Goal: Task Accomplishment & Management: Complete application form

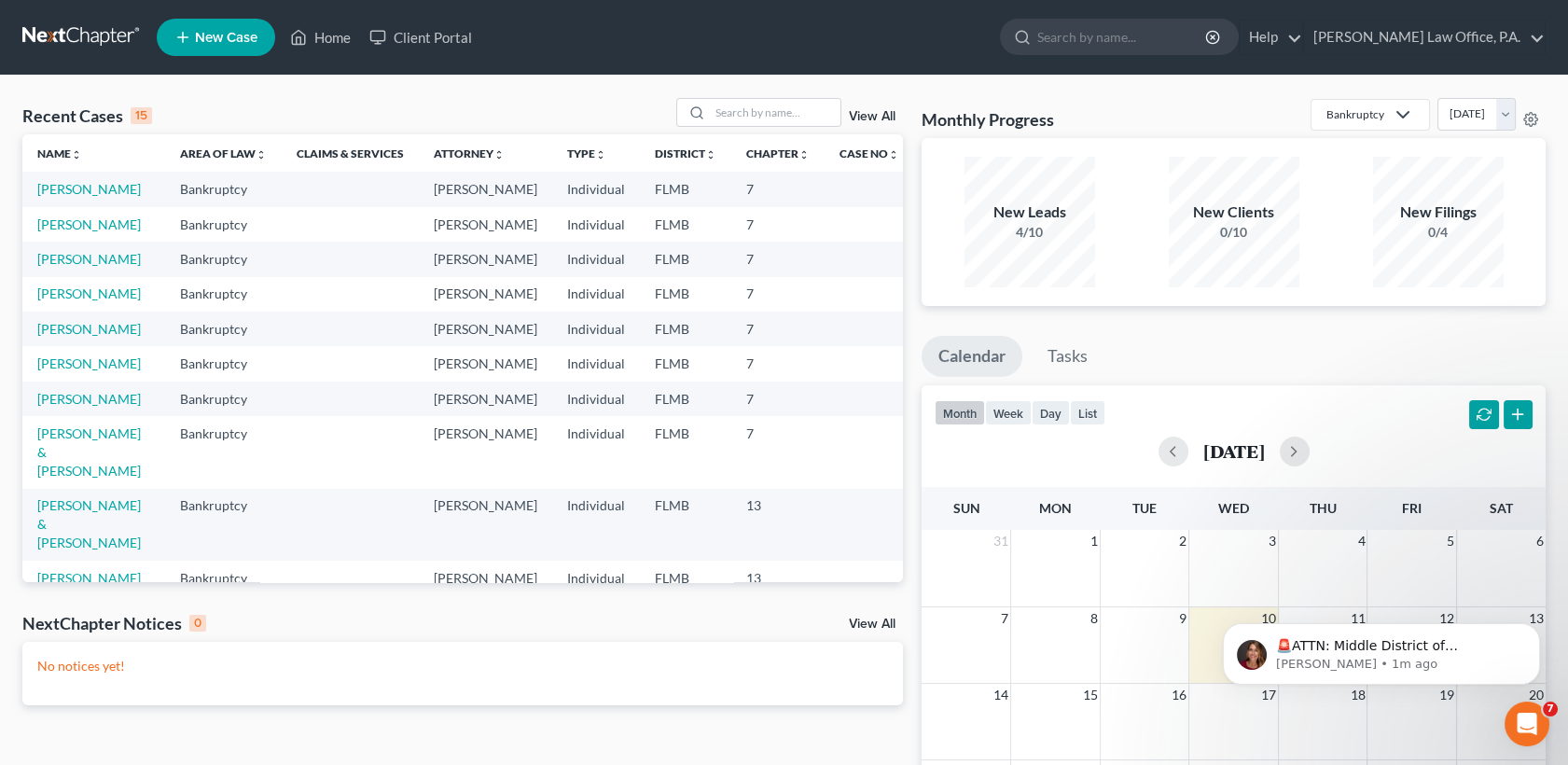
click at [237, 681] on div "No notices yet!" at bounding box center [463, 674] width 881 height 64
click at [208, 676] on div "No notices yet!" at bounding box center [463, 674] width 881 height 64
click at [328, 37] on link "Home" at bounding box center [320, 37] width 79 height 34
click at [75, 190] on link "[PERSON_NAME]" at bounding box center [89, 189] width 104 height 15
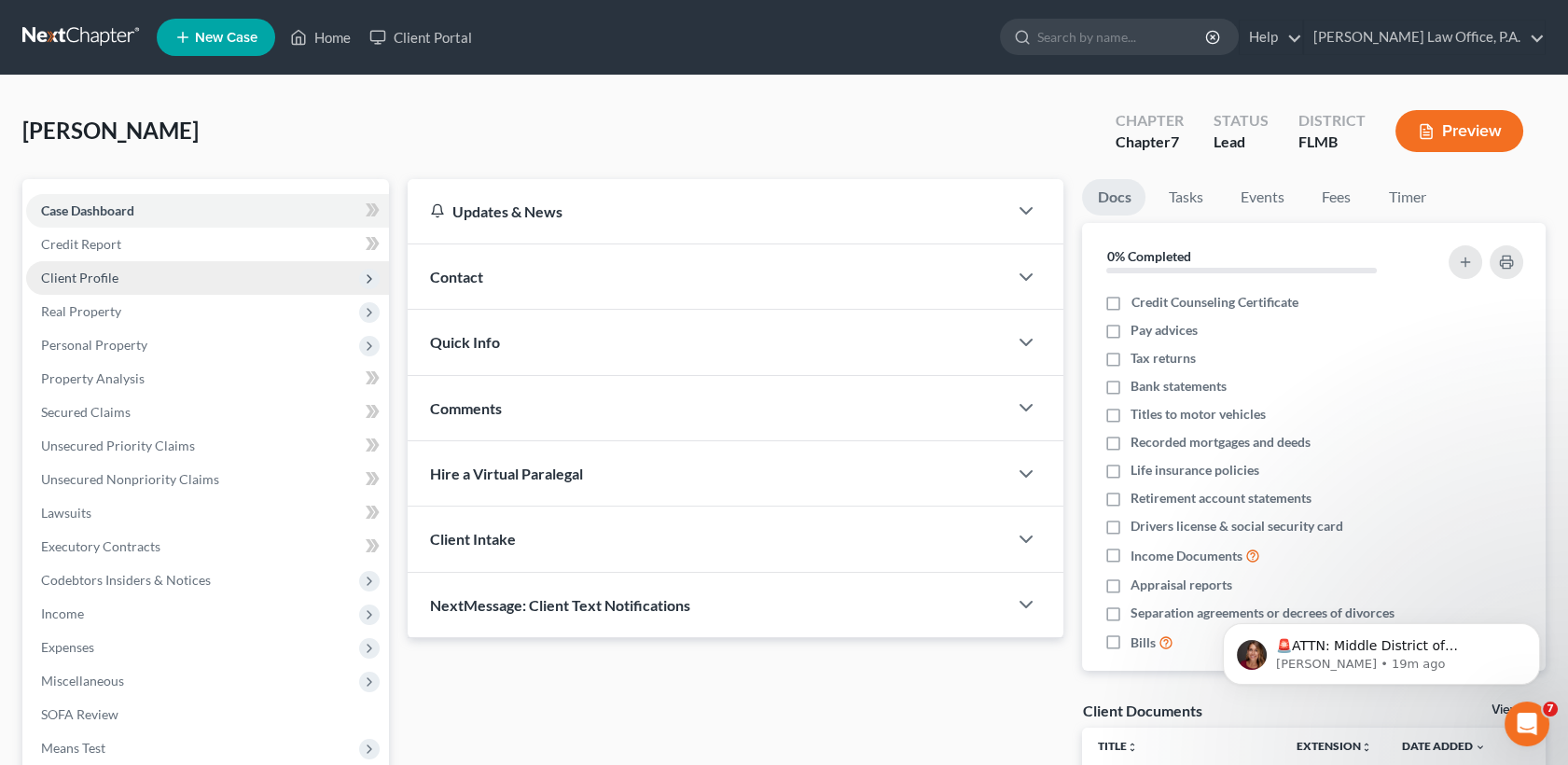
click at [147, 268] on span "Client Profile" at bounding box center [207, 278] width 363 height 34
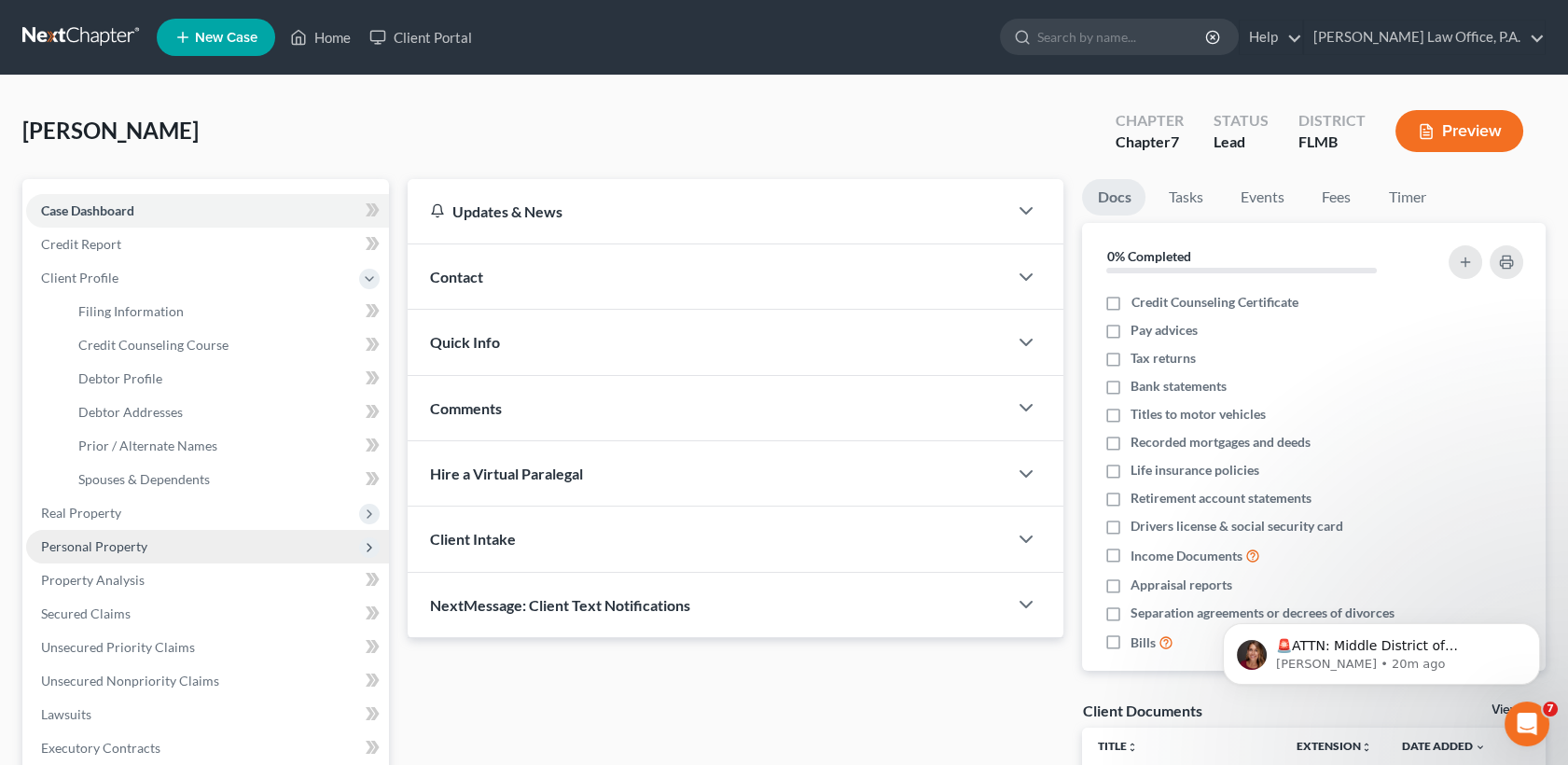
click at [191, 552] on span "Personal Property" at bounding box center [207, 546] width 363 height 34
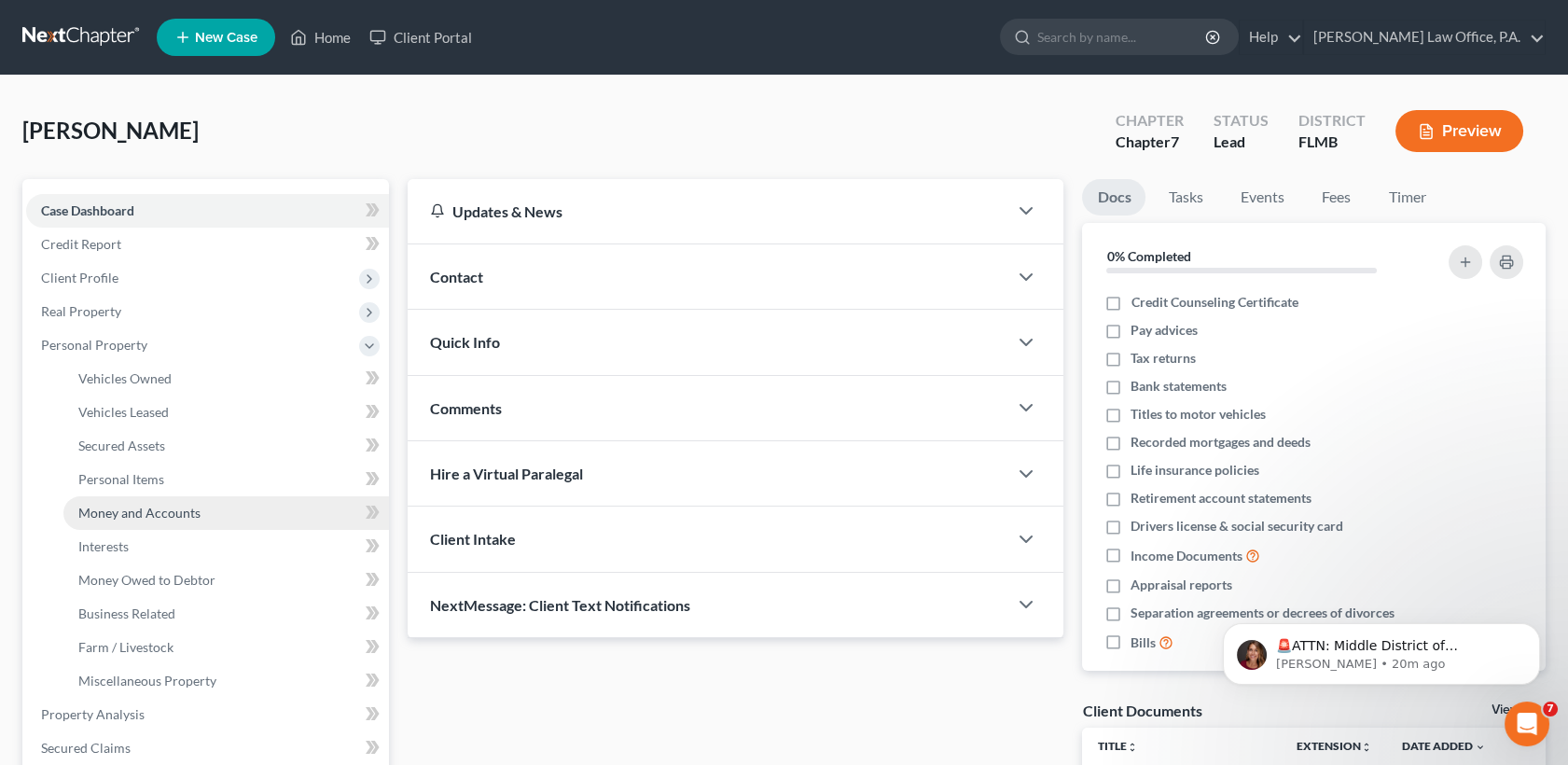
click at [206, 524] on link "Money and Accounts" at bounding box center [226, 513] width 325 height 34
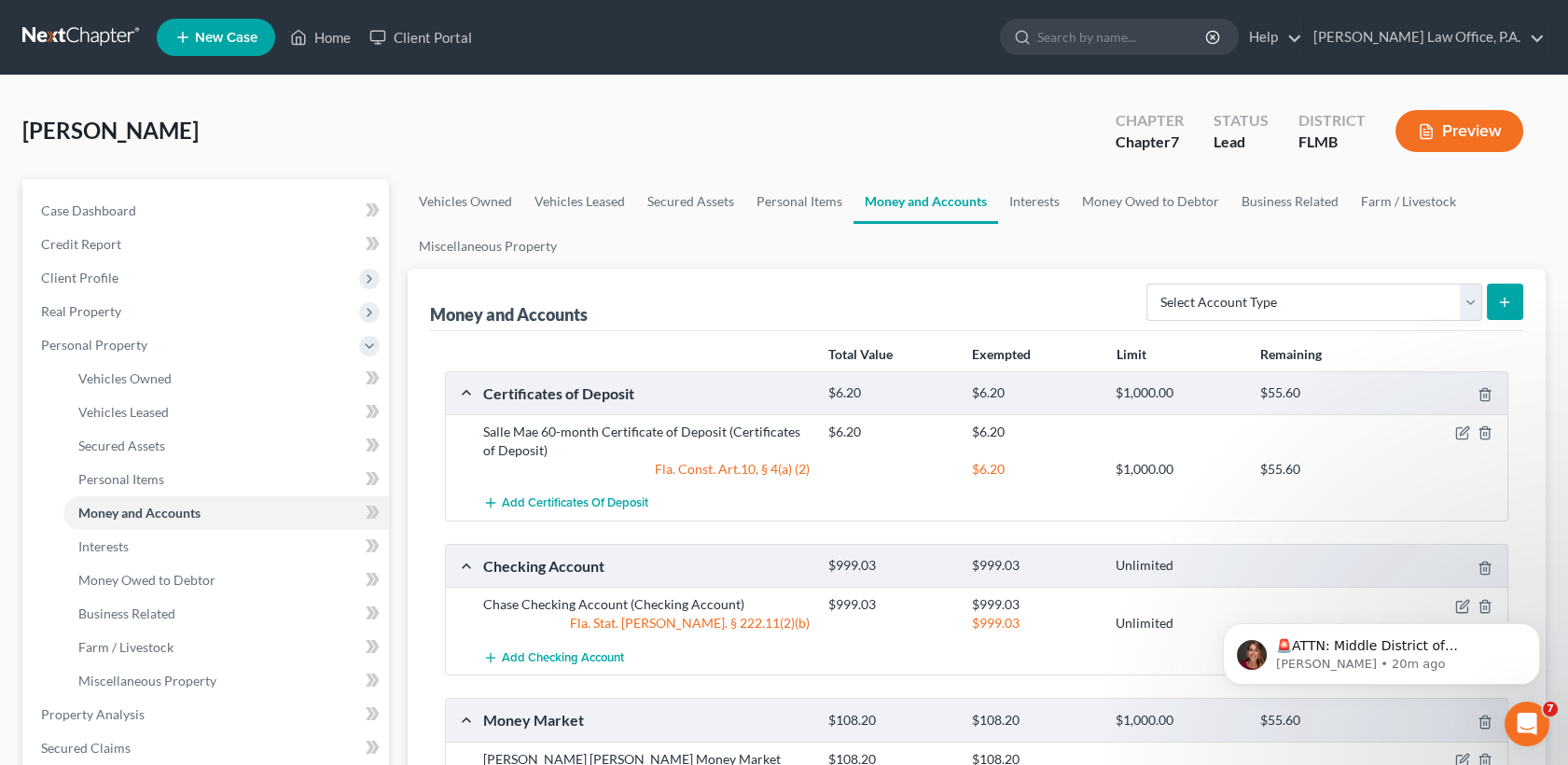
scroll to position [561, 0]
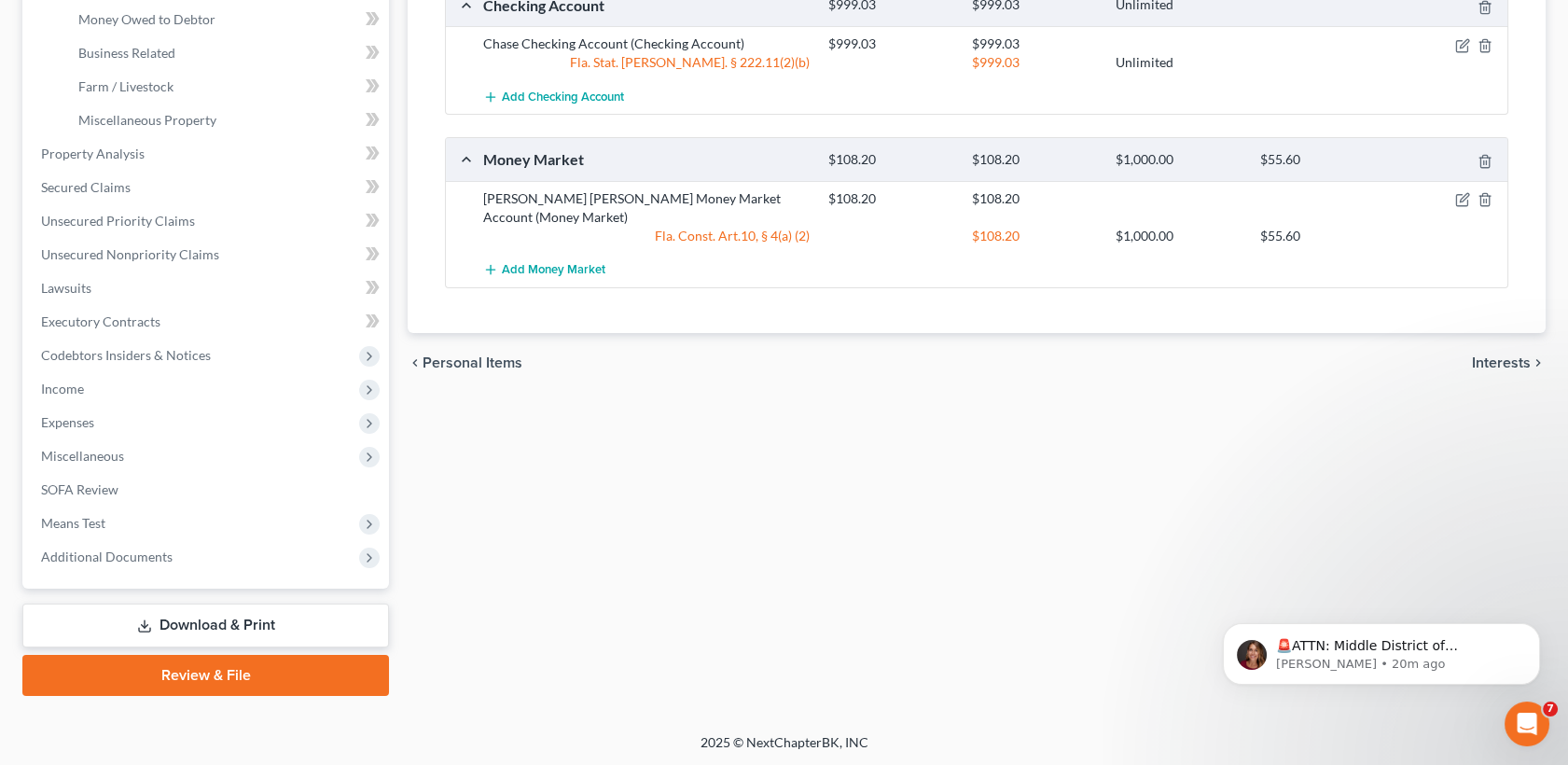
click at [1104, 408] on div "Vehicles Owned Vehicles Leased Secured Assets Personal Items Money and Accounts…" at bounding box center [976, 157] width 1157 height 1078
click at [211, 153] on link "Property Analysis" at bounding box center [207, 154] width 363 height 34
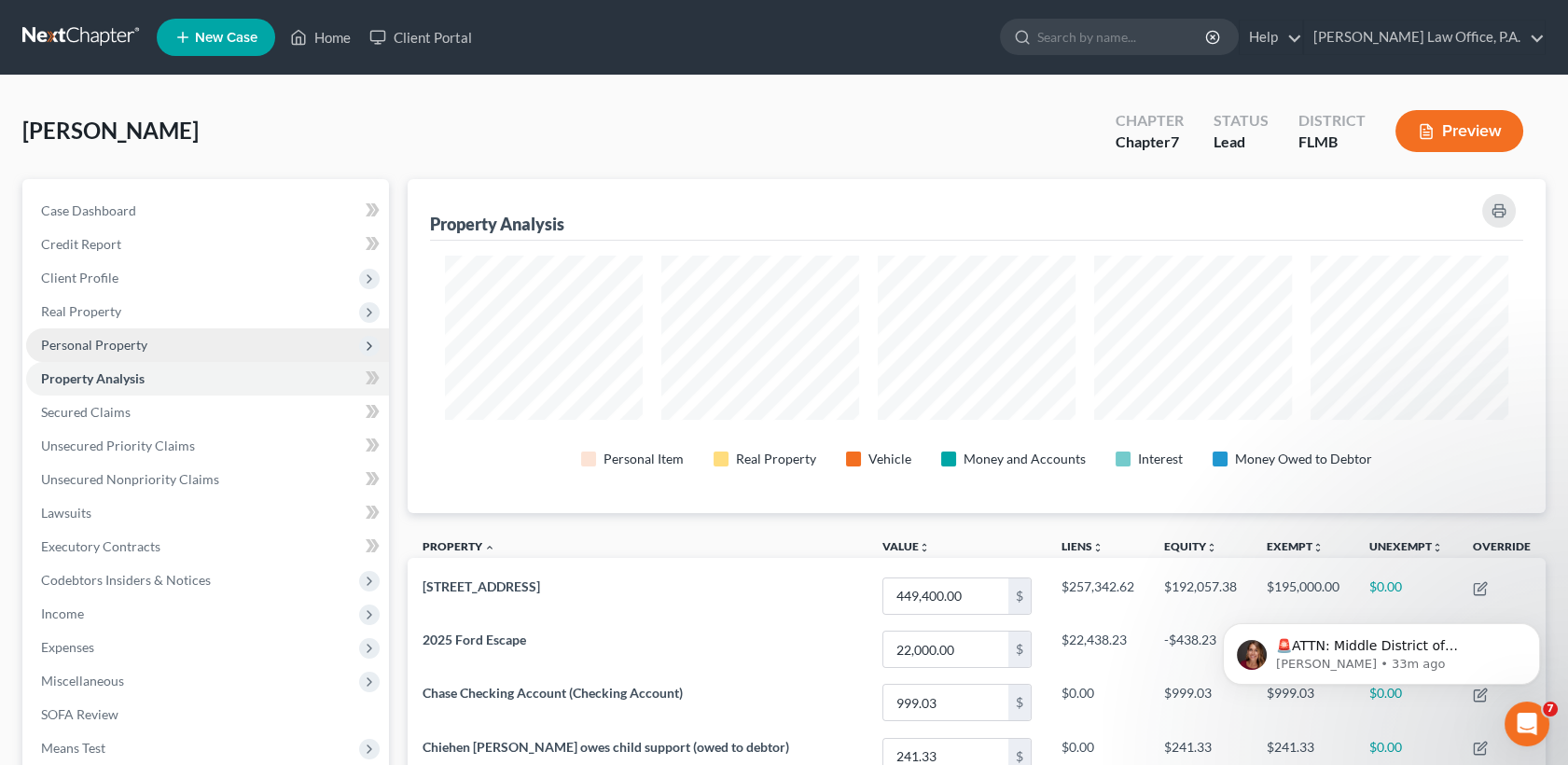
click at [113, 349] on span "Personal Property" at bounding box center [94, 345] width 106 height 15
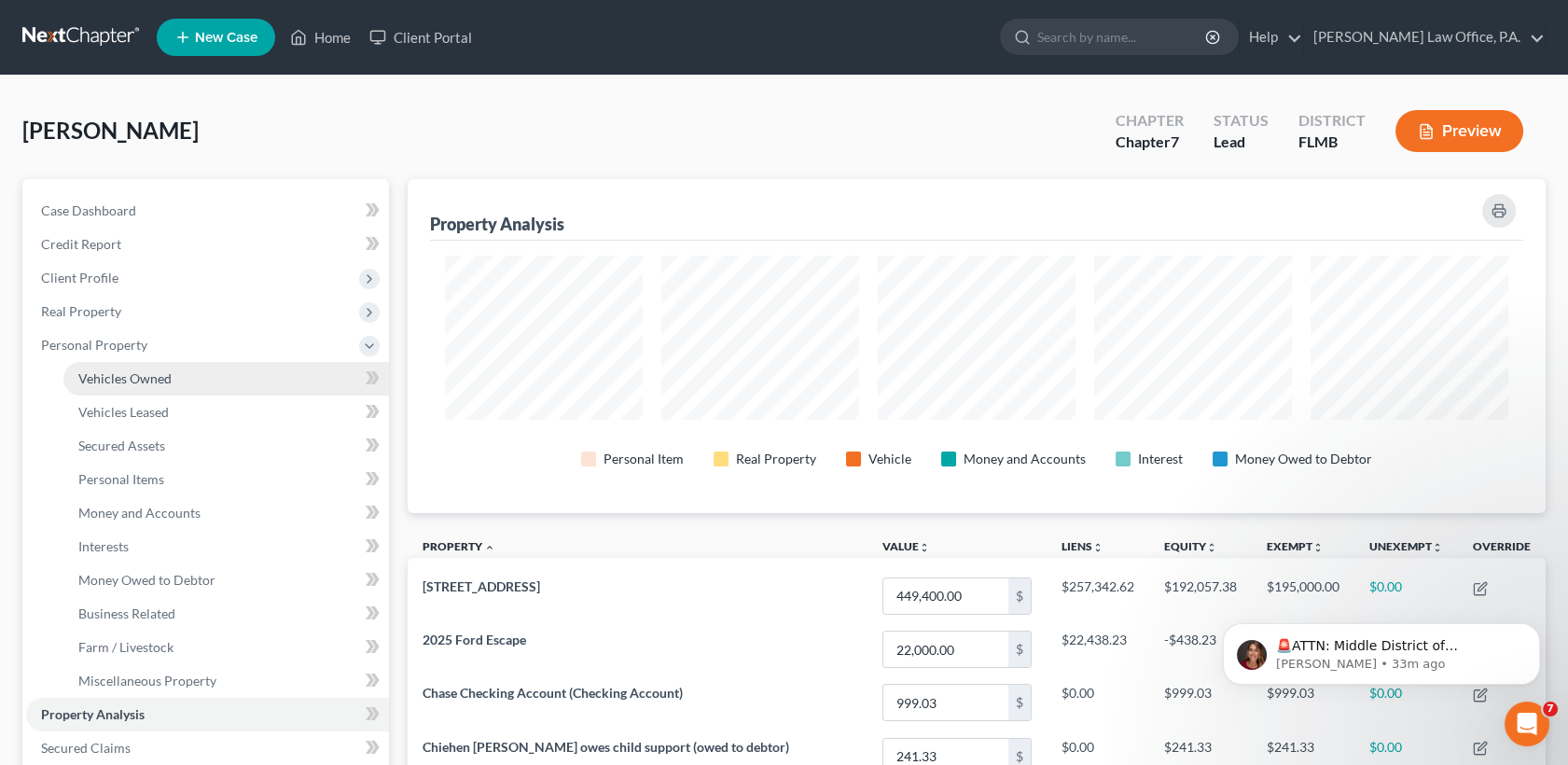
click at [139, 384] on span "Vehicles Owned" at bounding box center [125, 379] width 93 height 15
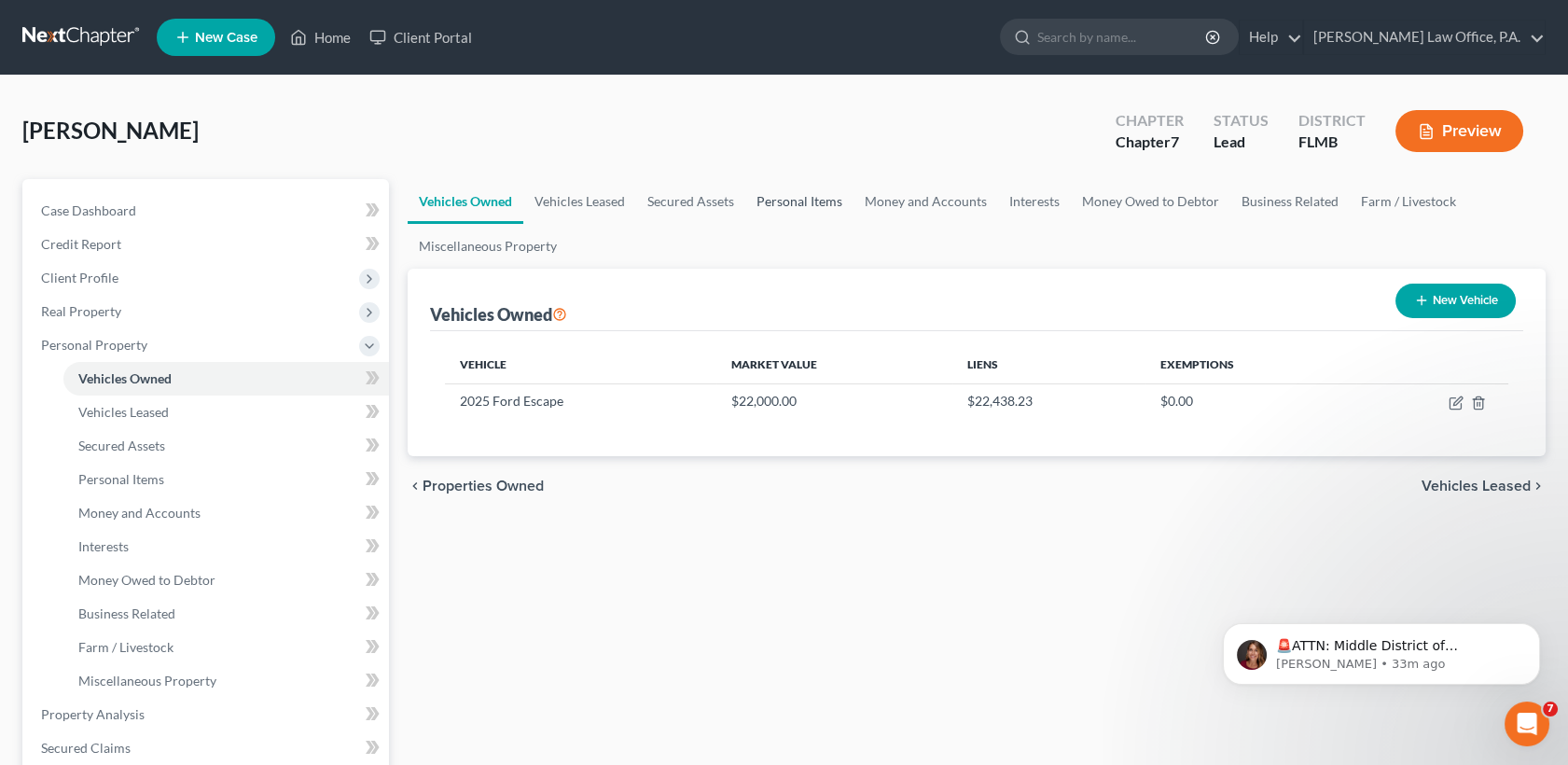
click at [813, 197] on link "Personal Items" at bounding box center [799, 201] width 108 height 45
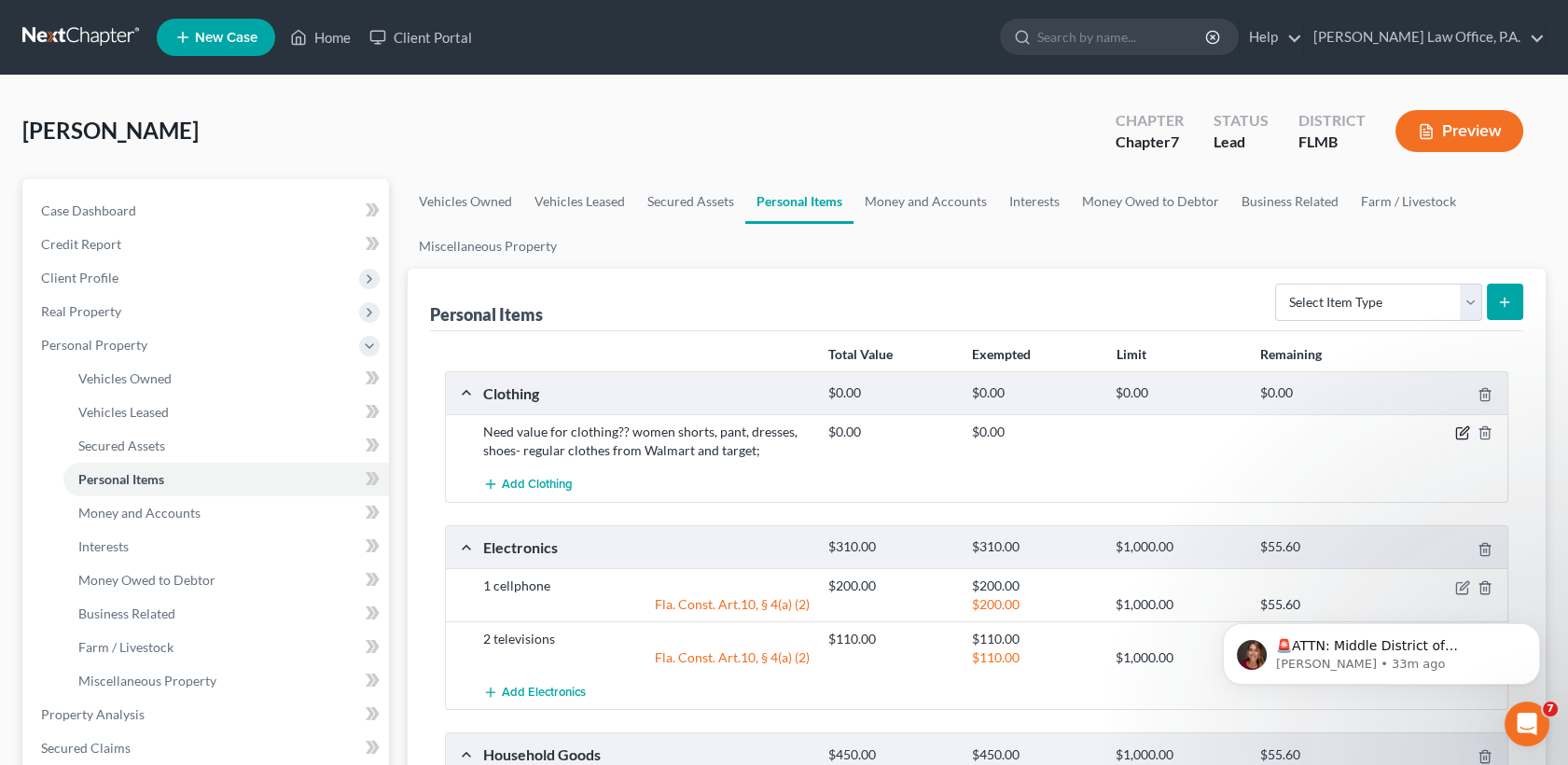
click at [1462, 432] on icon "button" at bounding box center [1463, 431] width 9 height 9
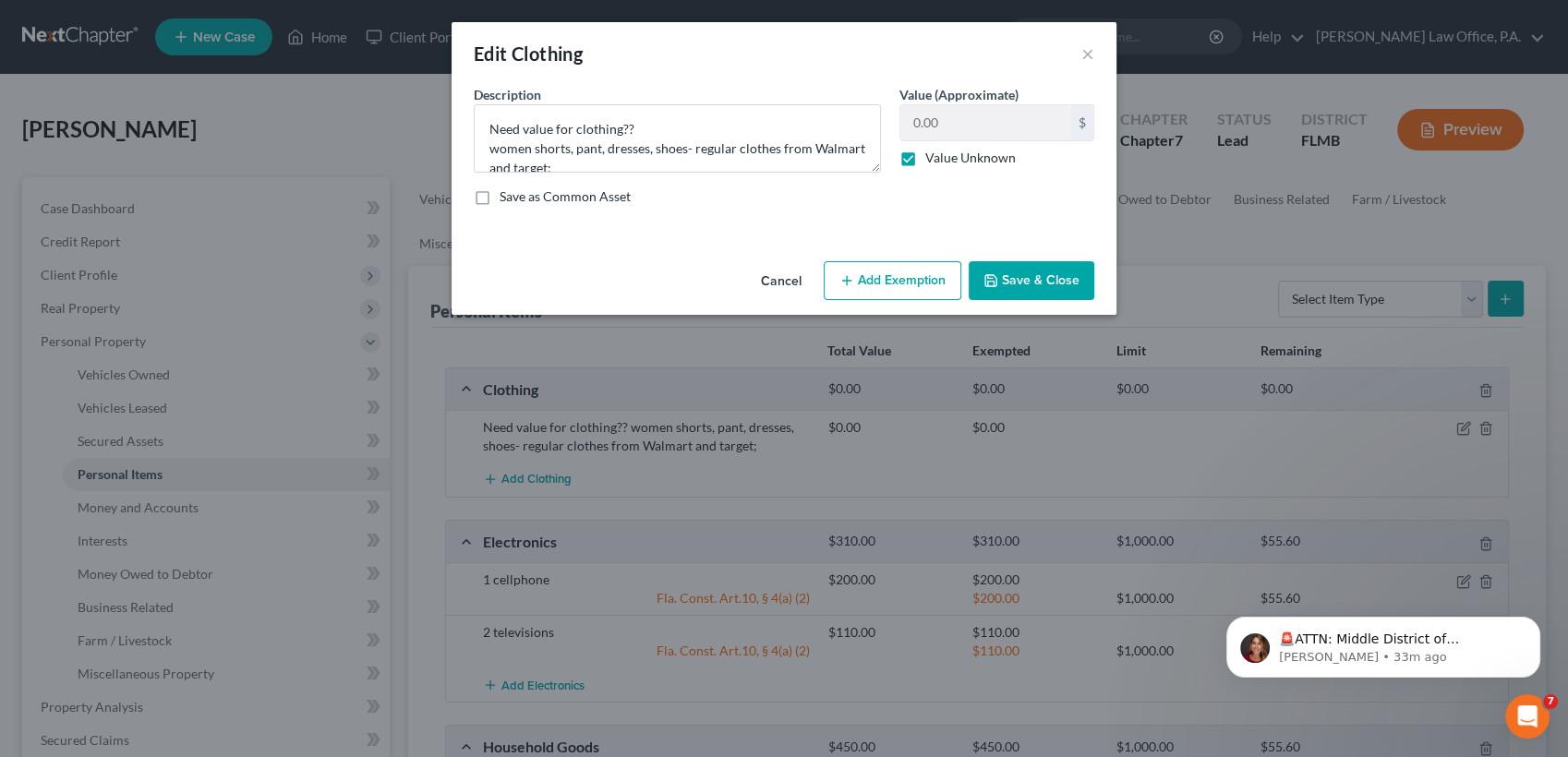
click at [926, 158] on label "Value Unknown" at bounding box center [971, 157] width 90 height 18
click at [933, 158] on input "Value Unknown" at bounding box center [938, 154] width 12 height 12
checkbox input "false"
click at [960, 108] on input "0.00" at bounding box center [986, 123] width 171 height 35
type input "100"
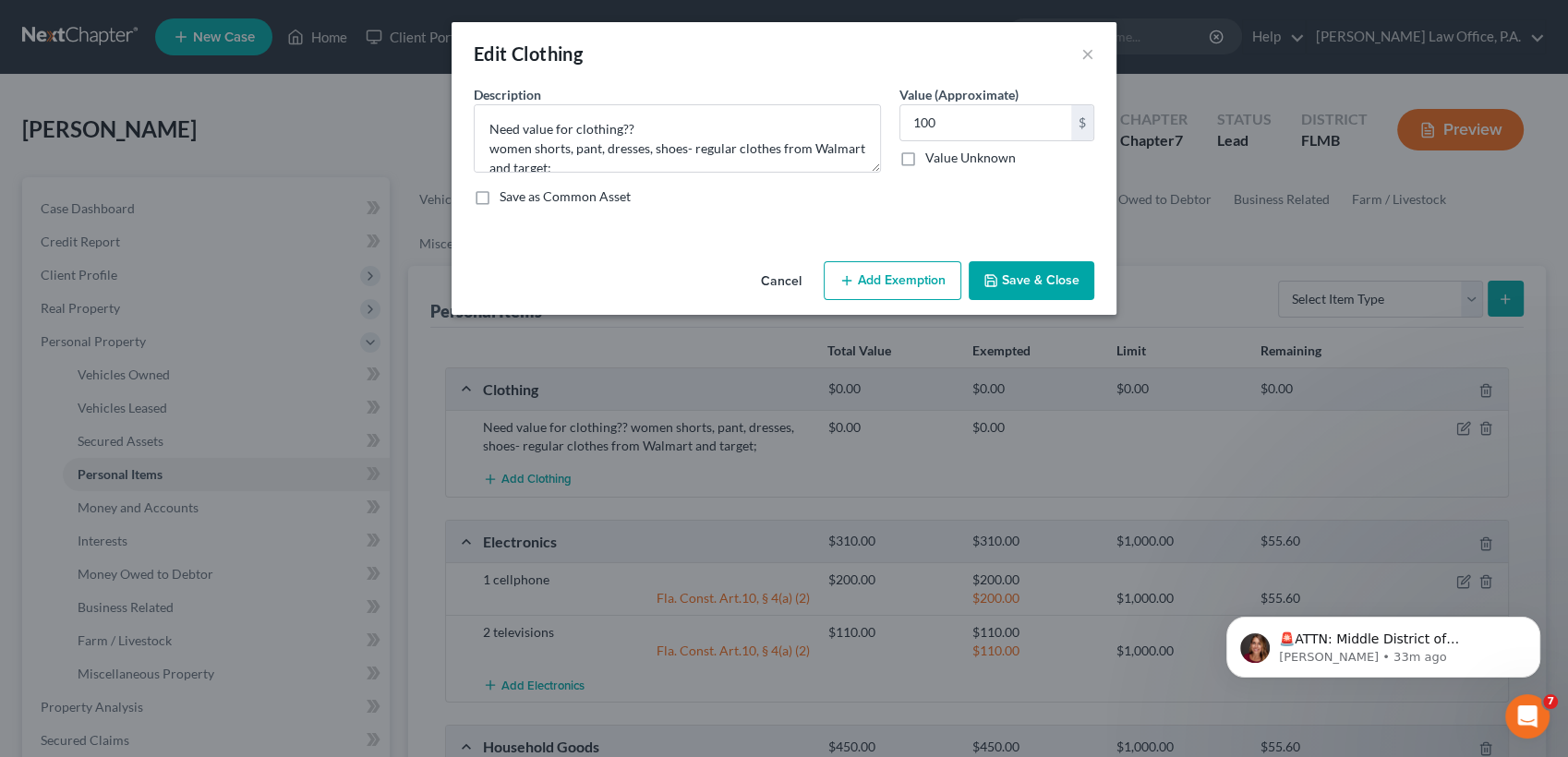
click at [908, 284] on button "Add Exemption" at bounding box center [893, 281] width 138 height 38
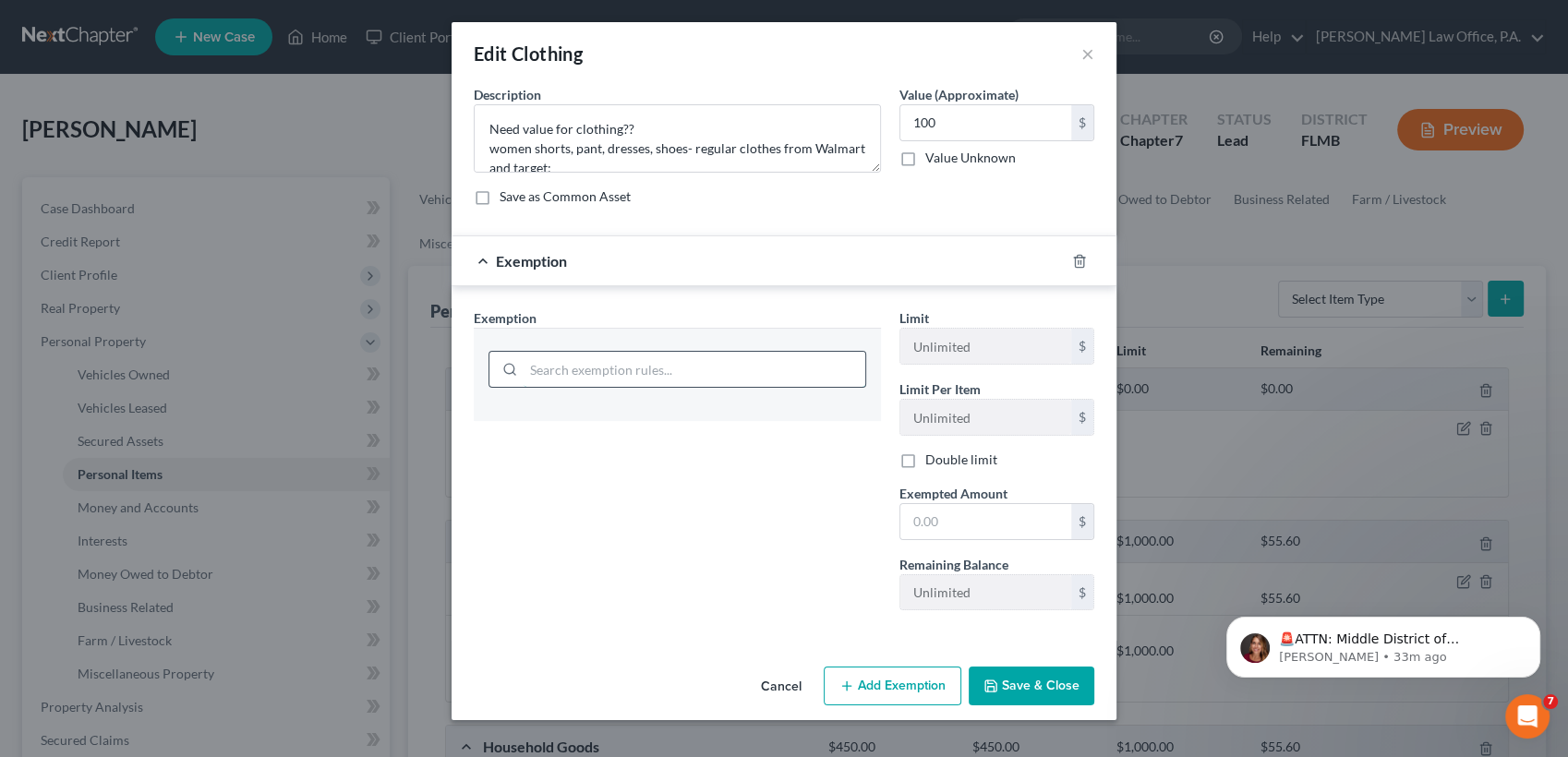
click at [703, 379] on input "search" at bounding box center [694, 369] width 342 height 35
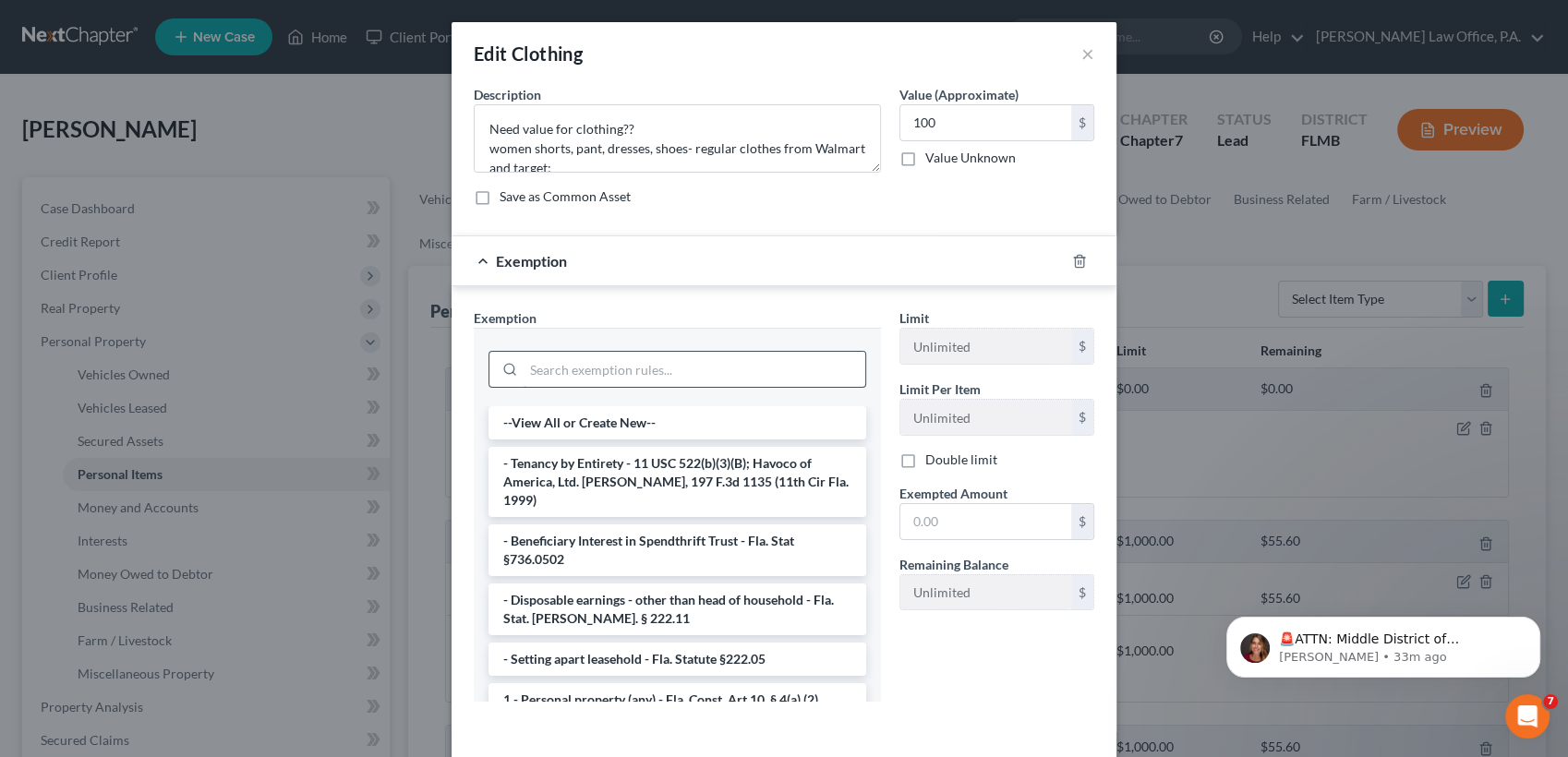
type input "i"
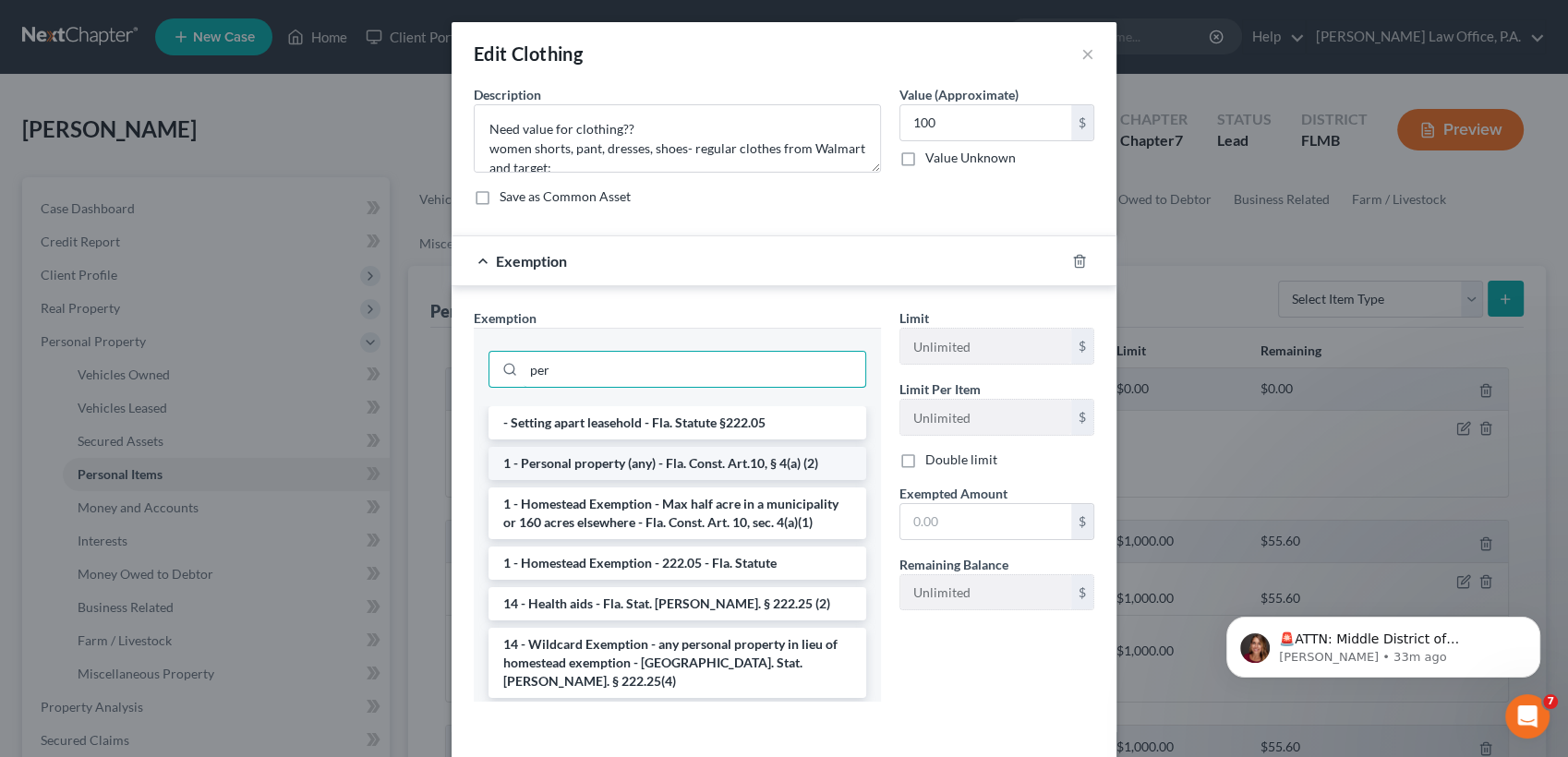
type input "per"
click at [708, 463] on li "1 - Personal property (any) - Fla. Const. Art.10, § 4(a) (2)" at bounding box center [678, 463] width 378 height 34
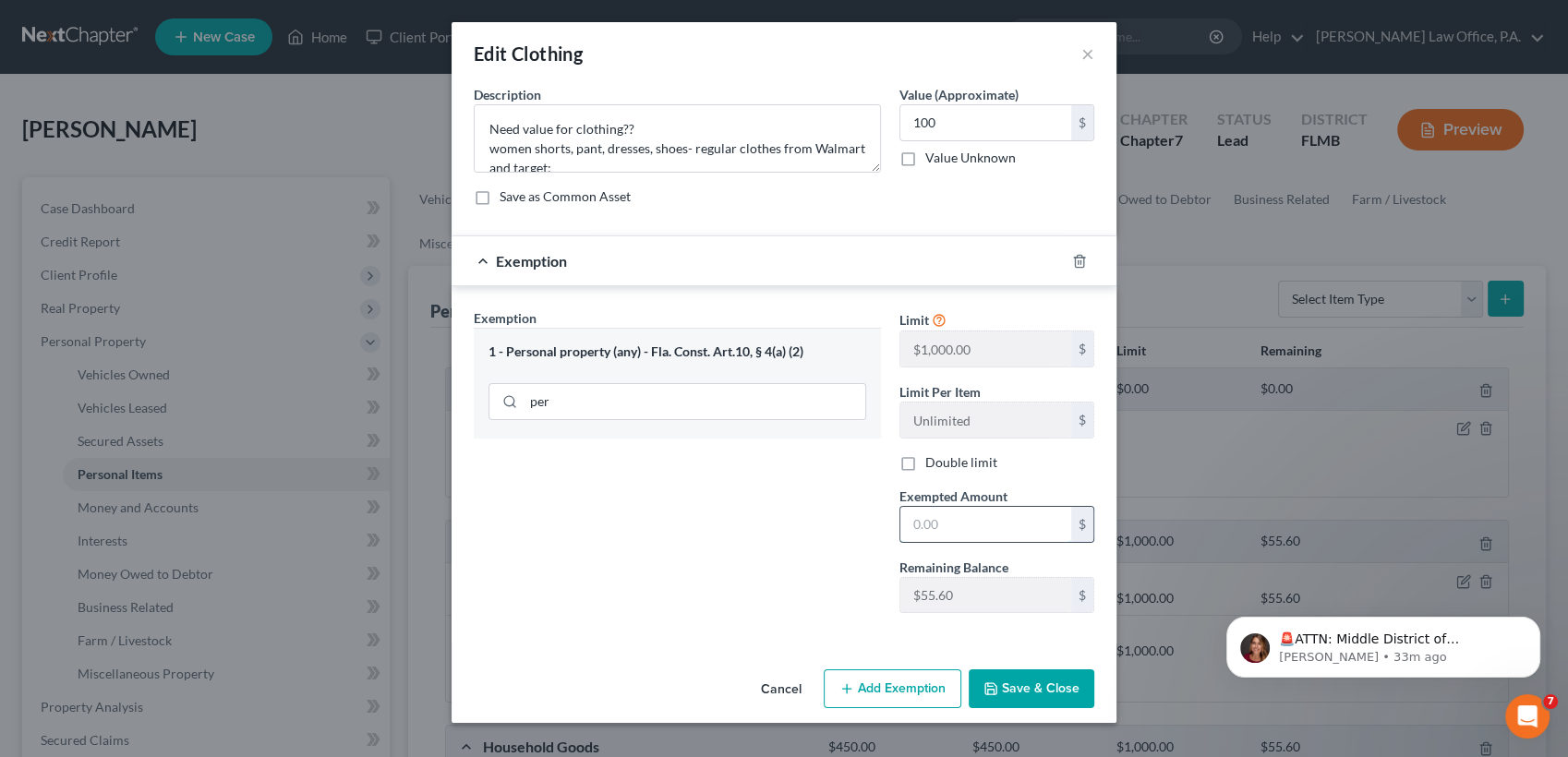
click at [931, 523] on input "text" at bounding box center [986, 524] width 171 height 35
type input "55.60"
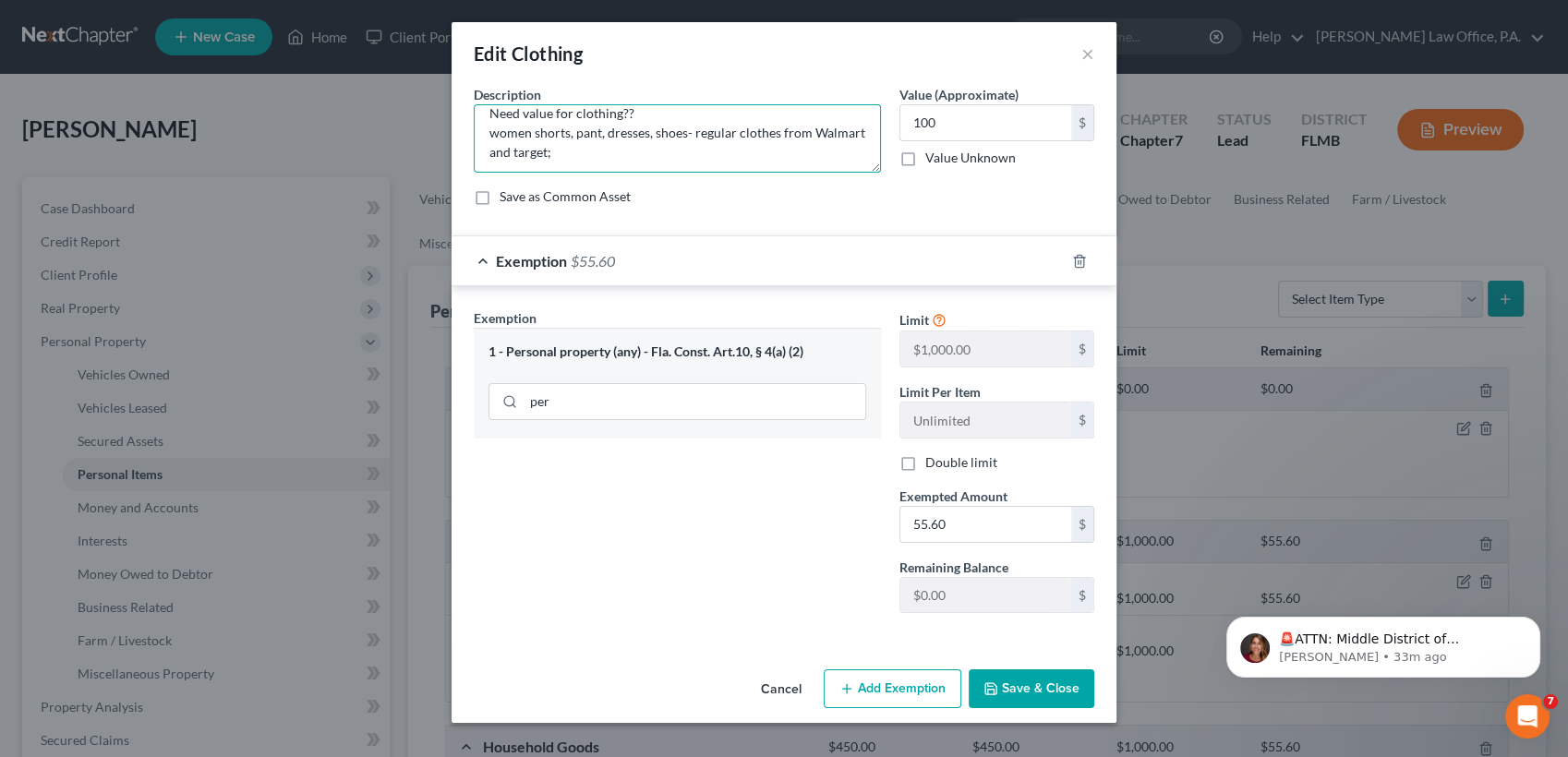
drag, startPoint x: 645, startPoint y: 124, endPoint x: 312, endPoint y: 139, distance: 333.3
click at [312, 139] on div "Edit Clothing × An exemption set must first be selected from the Filing Informa…" at bounding box center [784, 378] width 1568 height 757
click at [651, 114] on textarea "Need value for clothing?? women shorts, pant, dresses, shoes- regular clothes f…" at bounding box center [677, 138] width 407 height 68
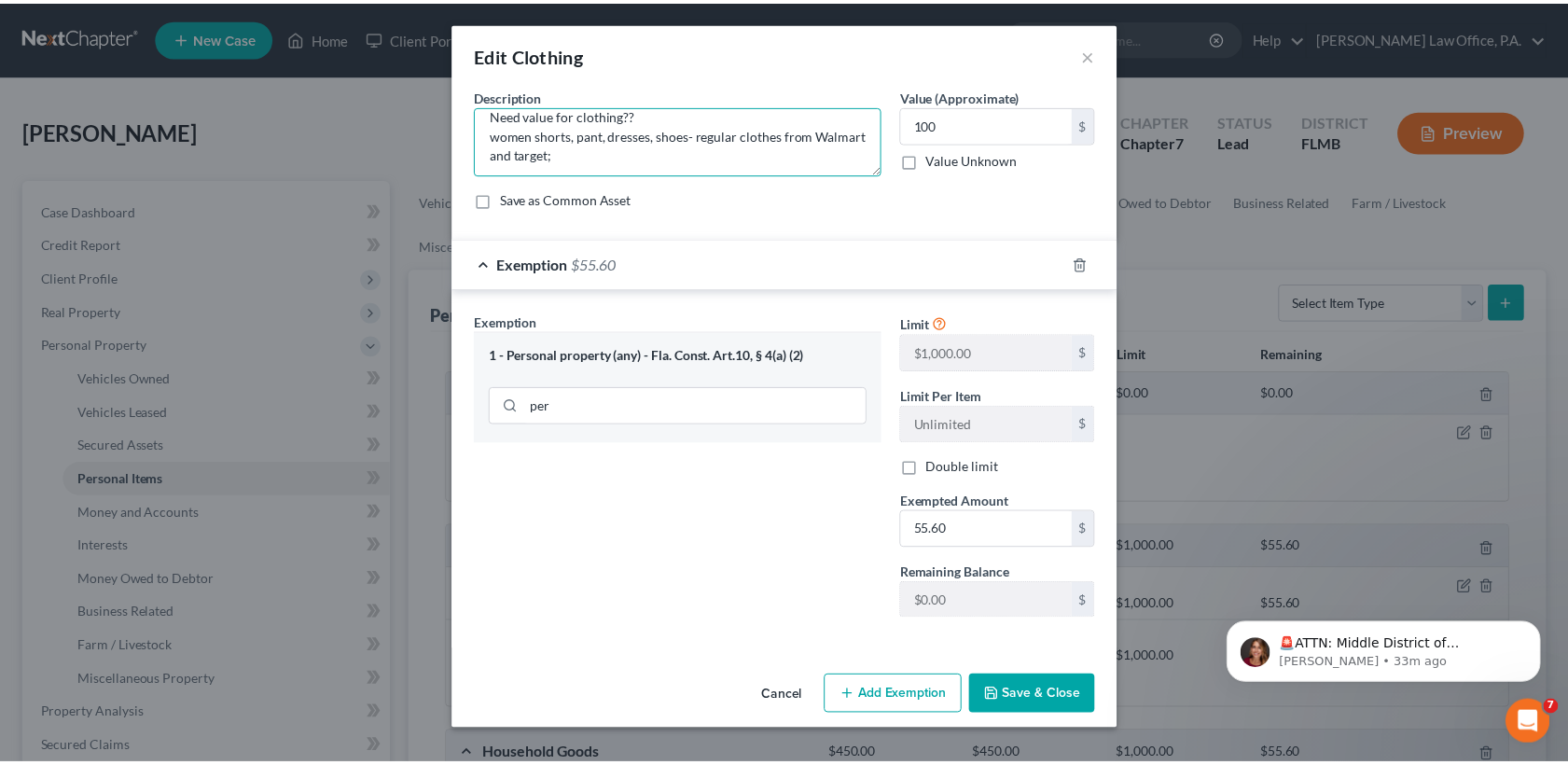
scroll to position [0, 0]
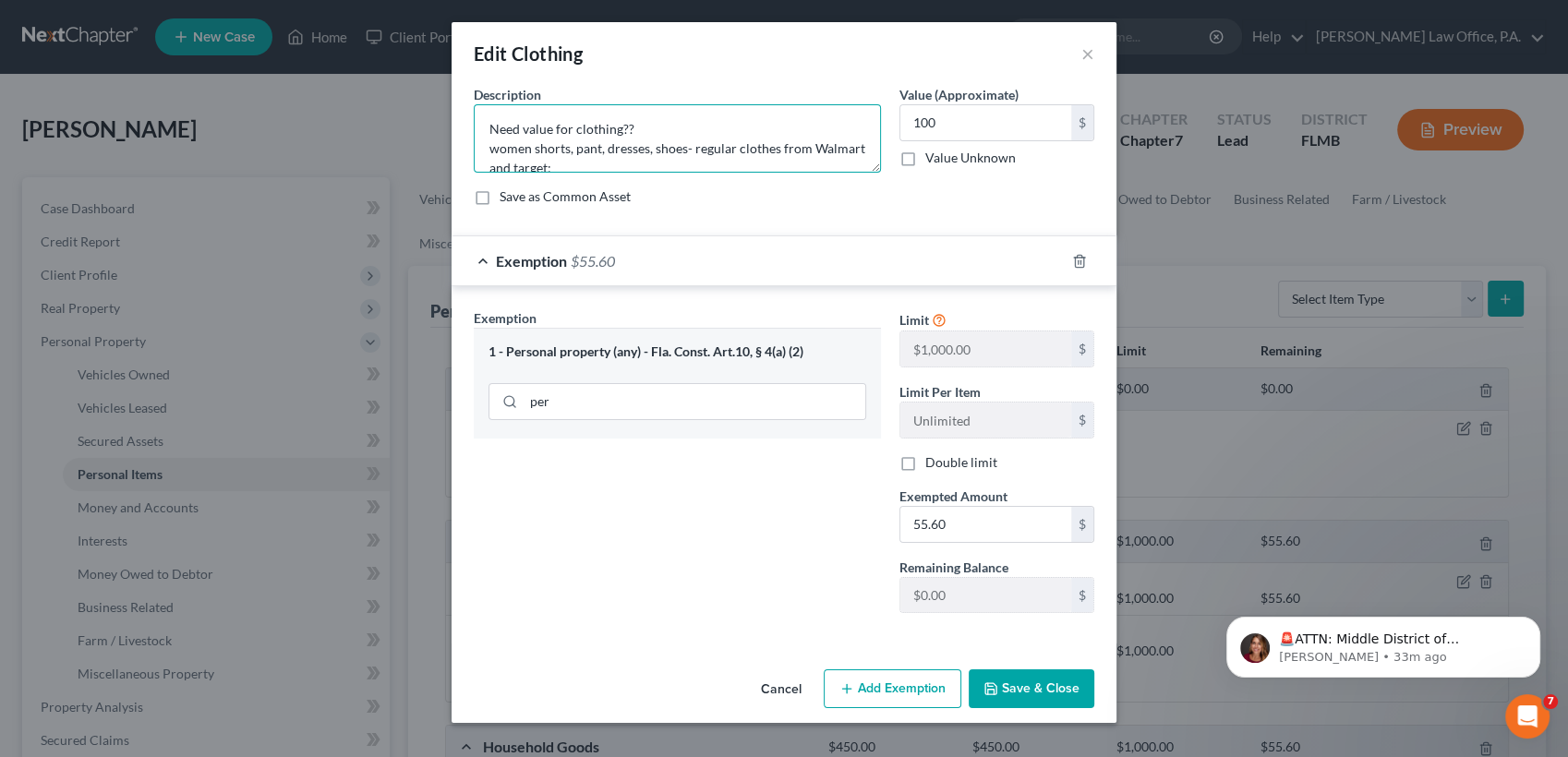
drag, startPoint x: 648, startPoint y: 111, endPoint x: 422, endPoint y: 104, distance: 226.1
click at [422, 104] on div "Edit Clothing × An exemption set must first be selected from the Filing Informa…" at bounding box center [784, 378] width 1568 height 757
type textarea "women shorts, pant, dresses, shoes- regular clothes from Walmart and target;"
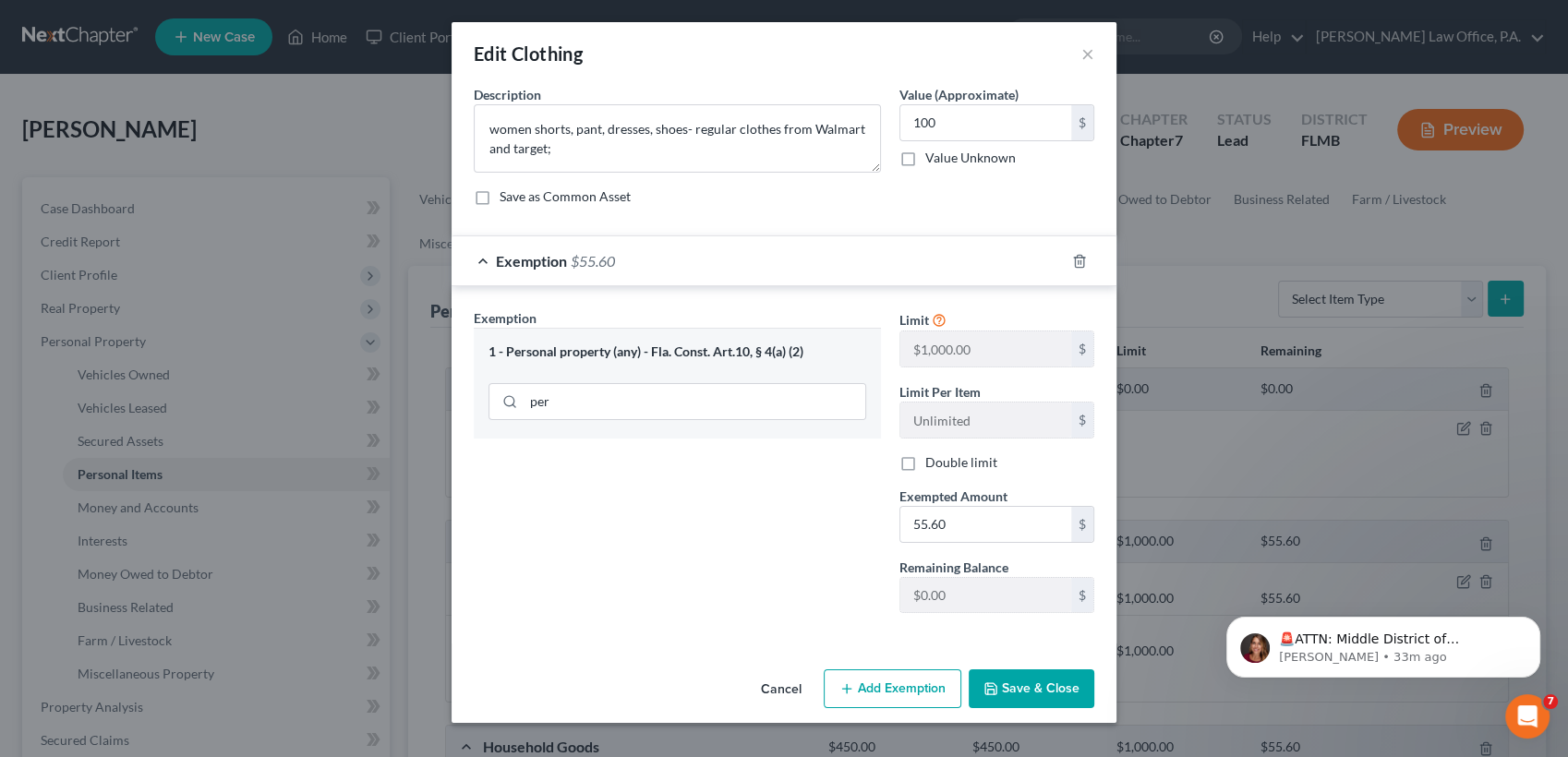
click at [1021, 682] on button "Save & Close" at bounding box center [1031, 689] width 126 height 38
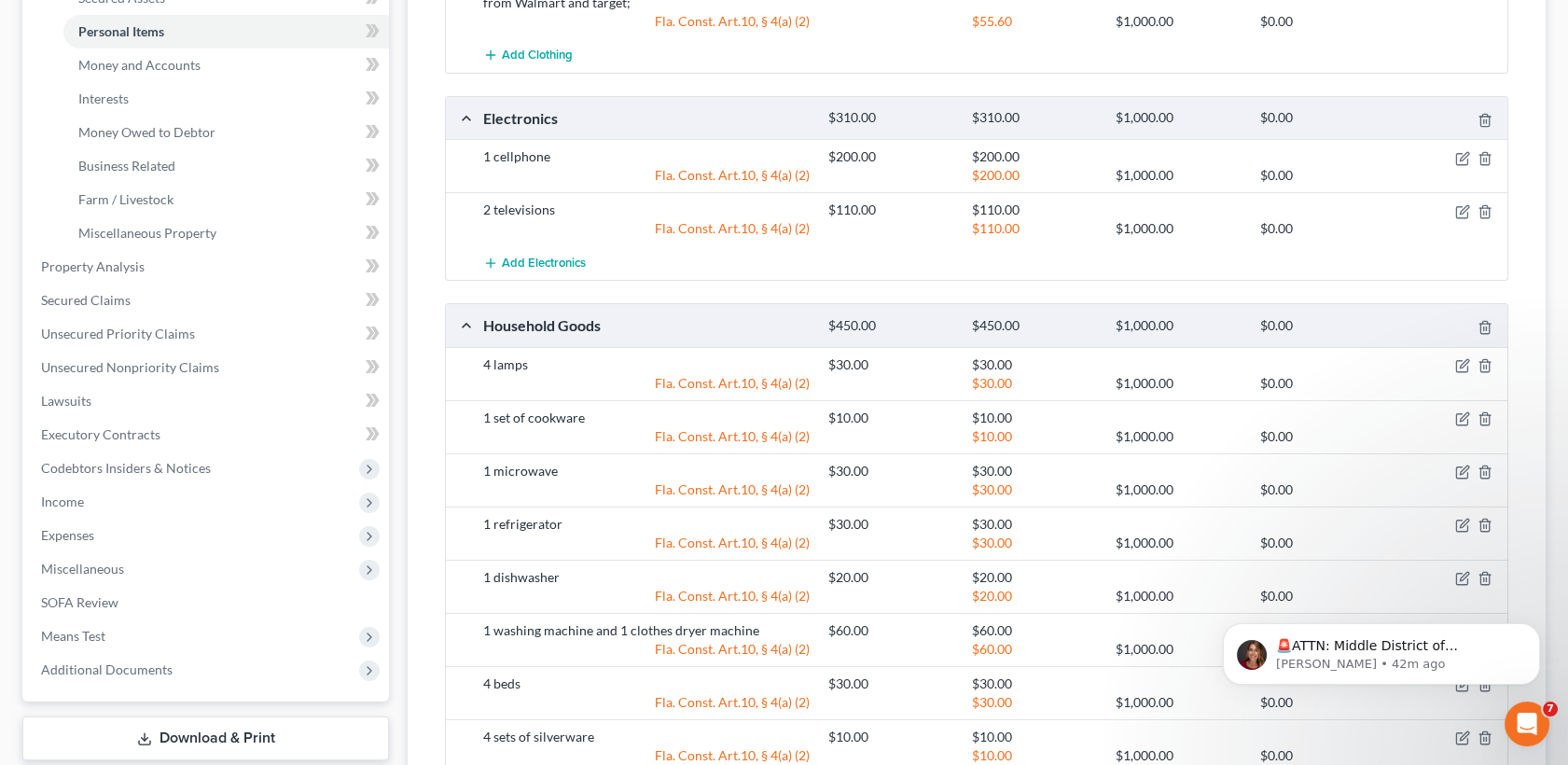
scroll to position [443, 0]
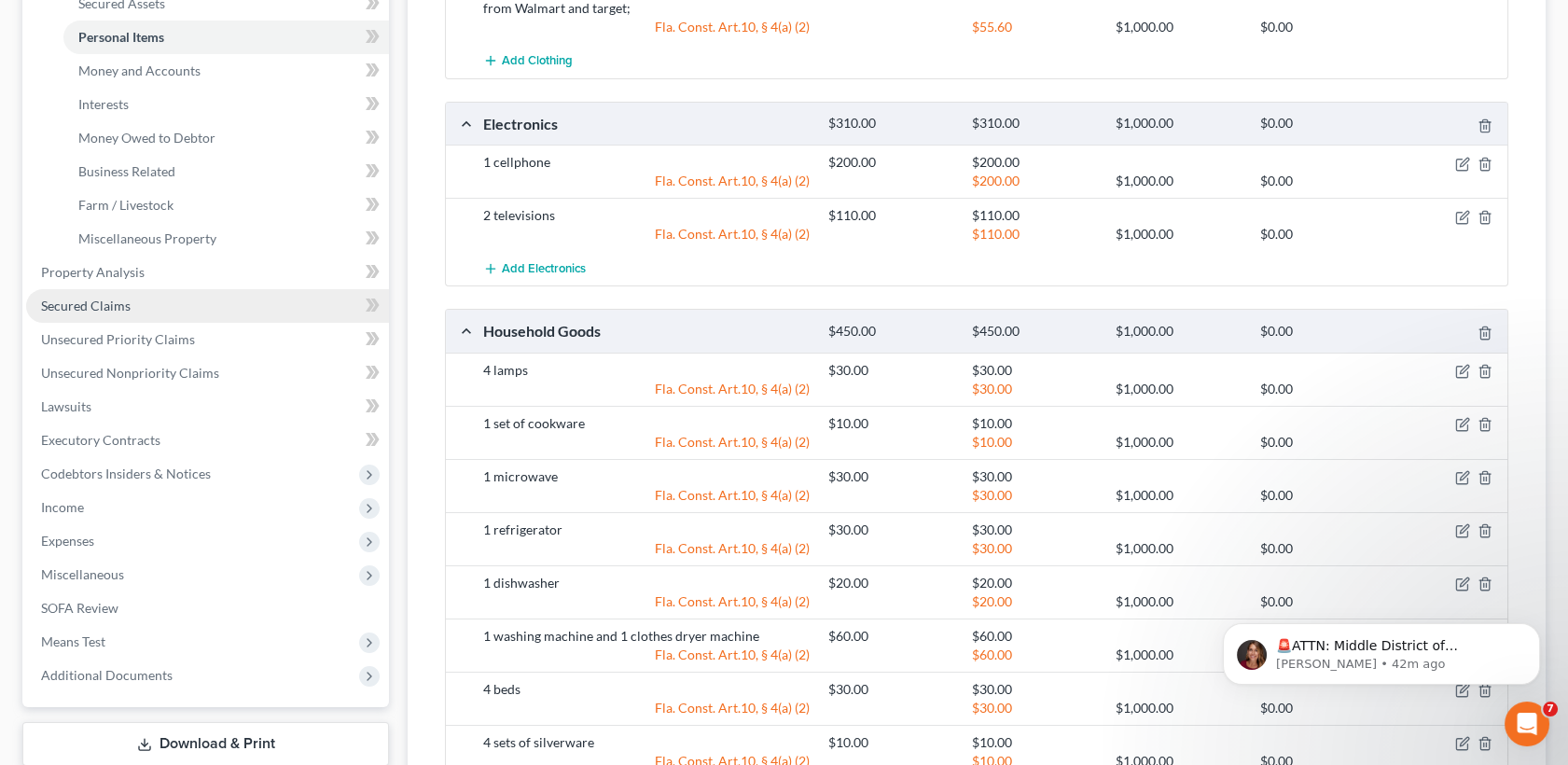
click at [129, 300] on link "Secured Claims" at bounding box center [207, 306] width 363 height 34
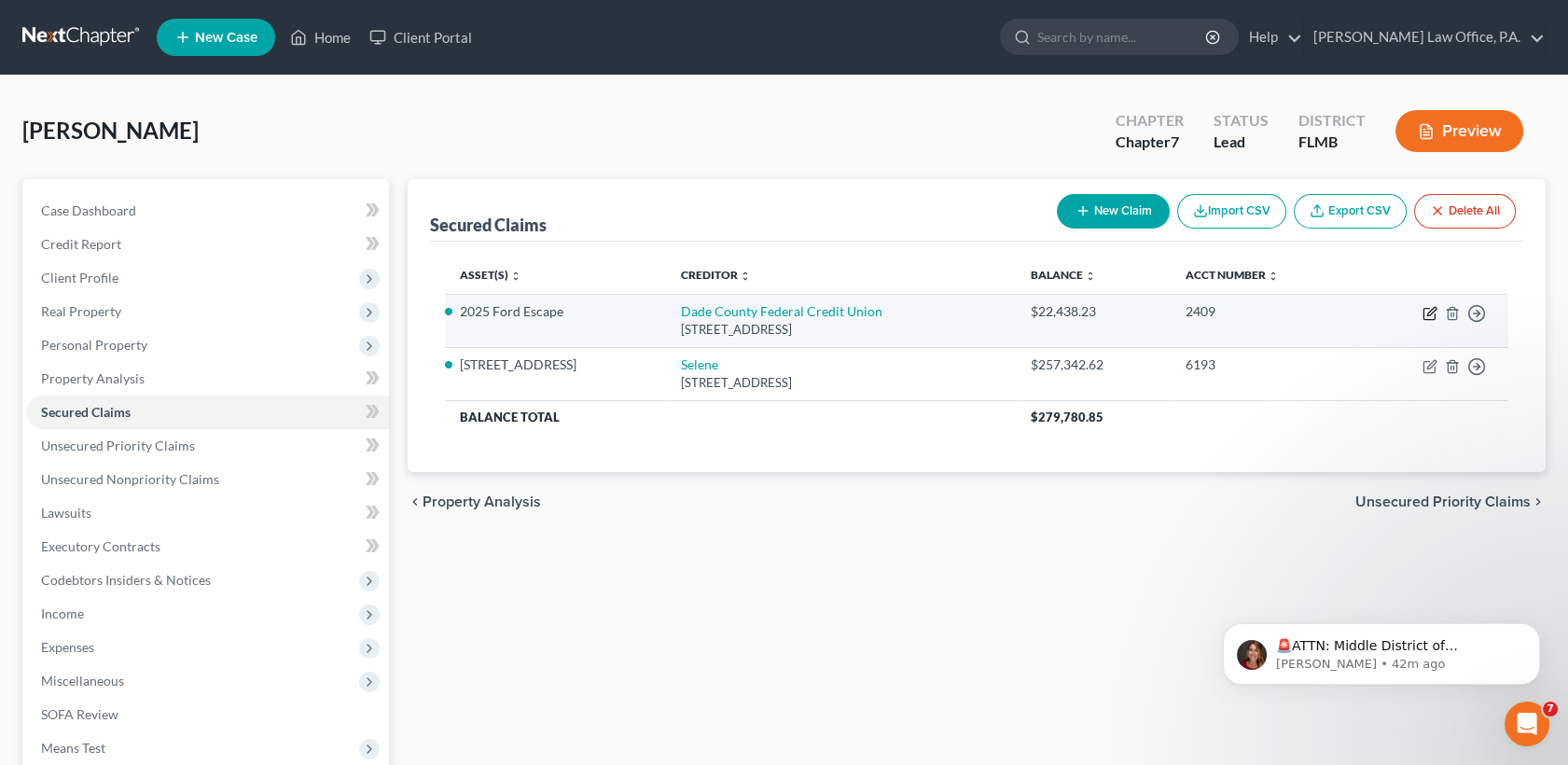
click at [1432, 308] on icon "button" at bounding box center [1430, 313] width 15 height 15
select select "9"
select select "2"
select select "0"
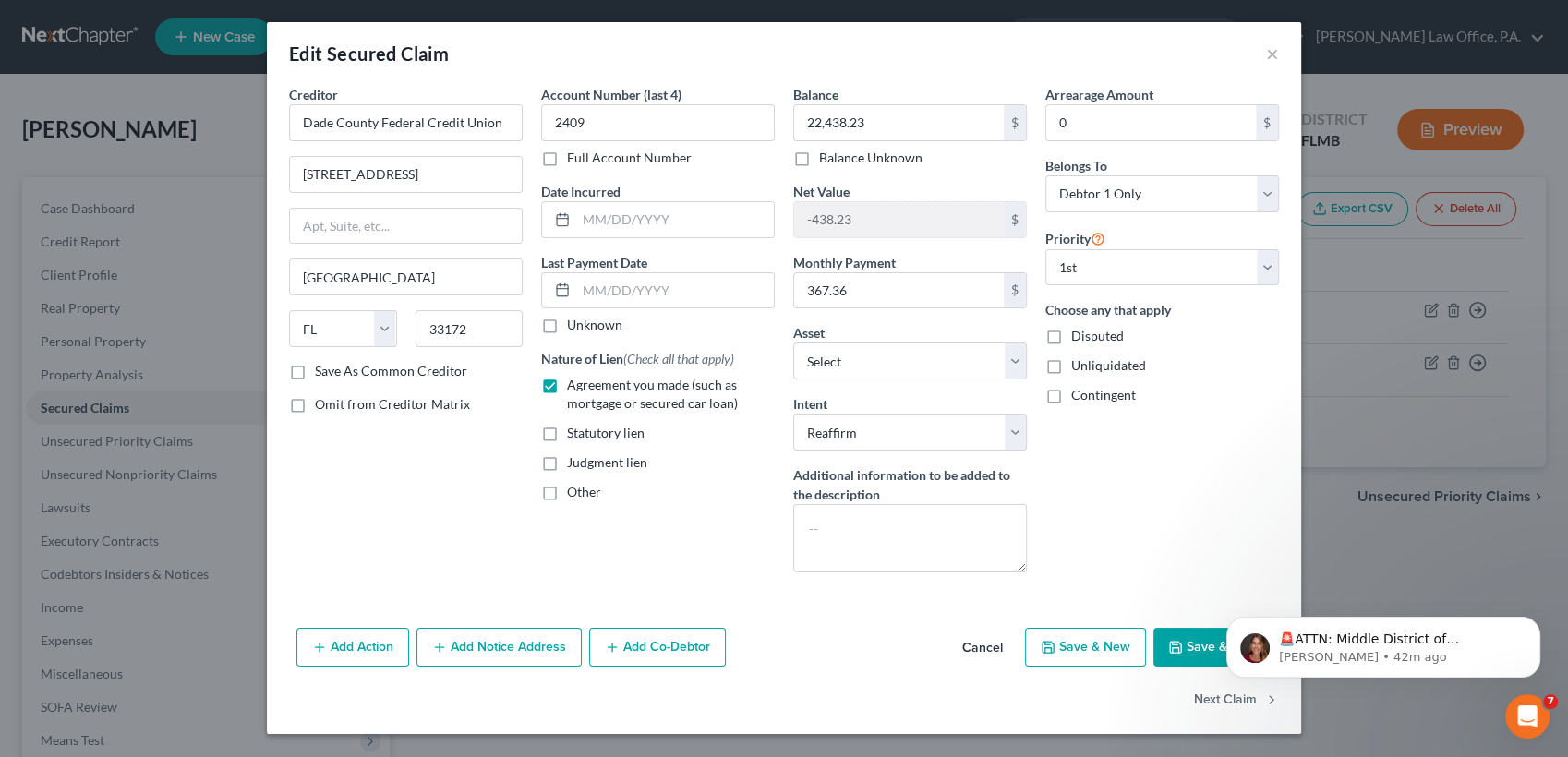
click at [685, 643] on button "Add Co-Debtor" at bounding box center [657, 647] width 137 height 38
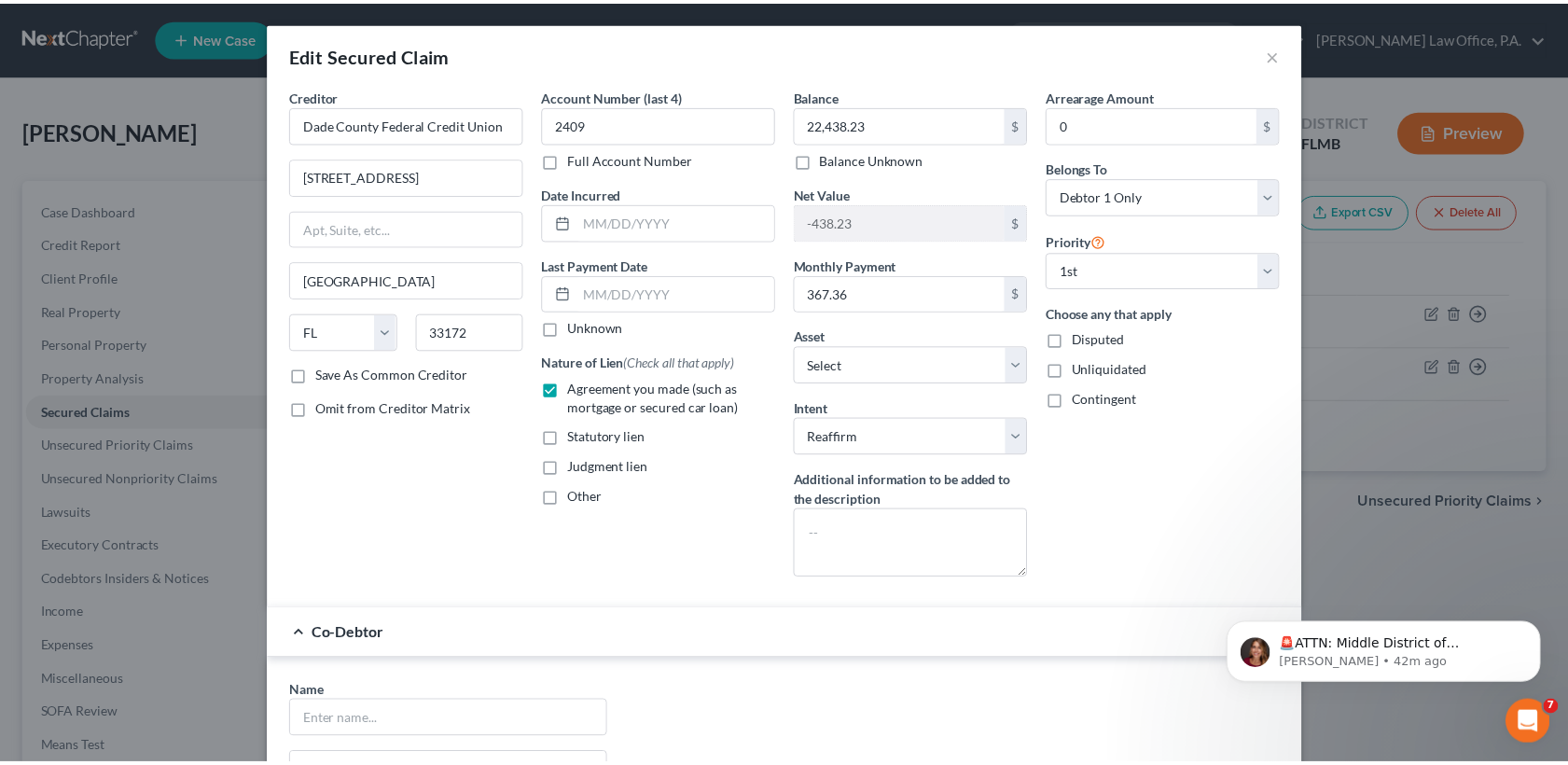
scroll to position [432, 0]
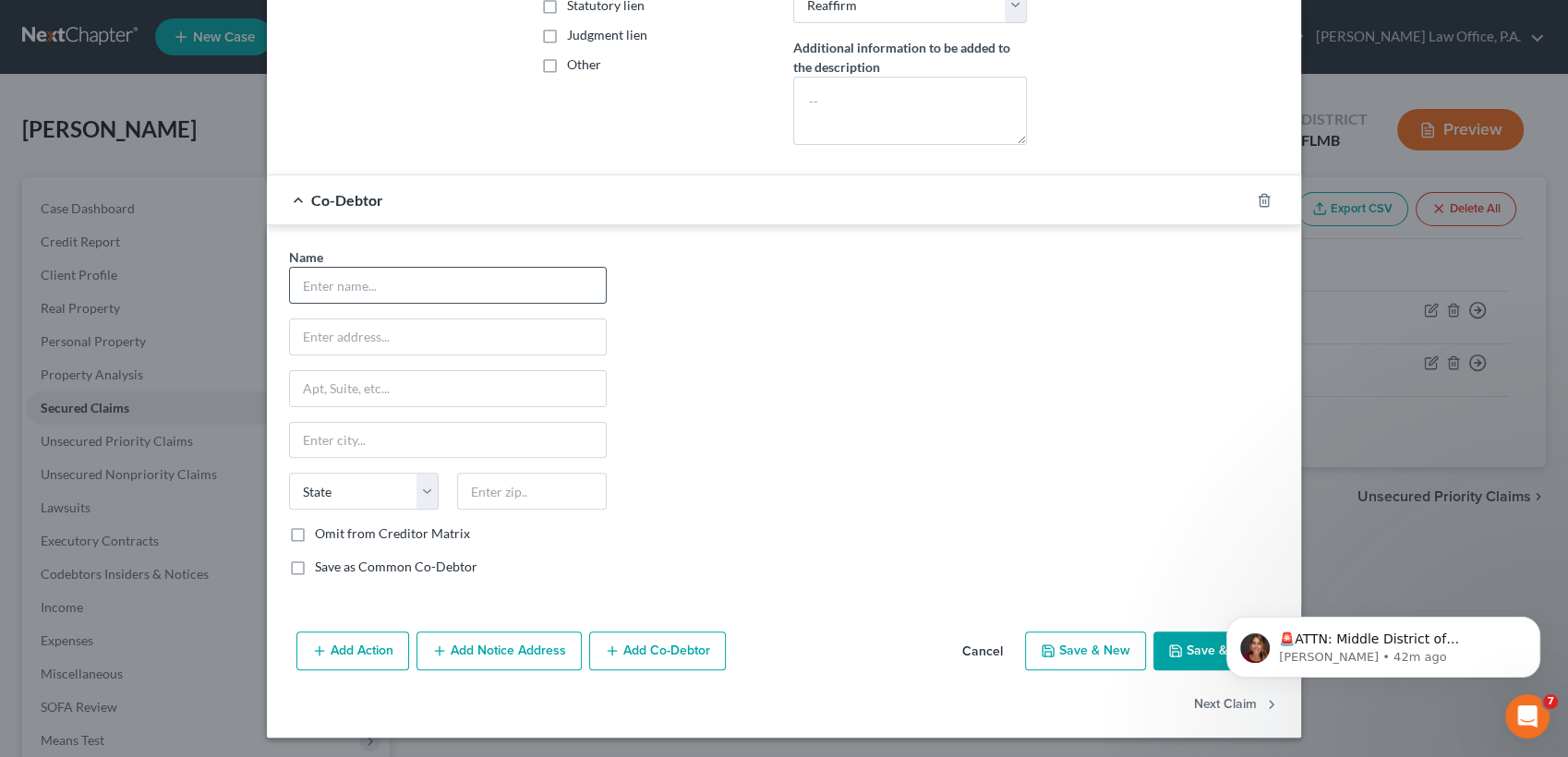
click at [320, 285] on input "text" at bounding box center [449, 285] width 316 height 35
type input "[PERSON_NAME]"
click at [340, 535] on label "Omit from Creditor Matrix" at bounding box center [393, 533] width 155 height 18
click at [334, 535] on input "Omit from Creditor Matrix" at bounding box center [328, 530] width 12 height 12
checkbox input "true"
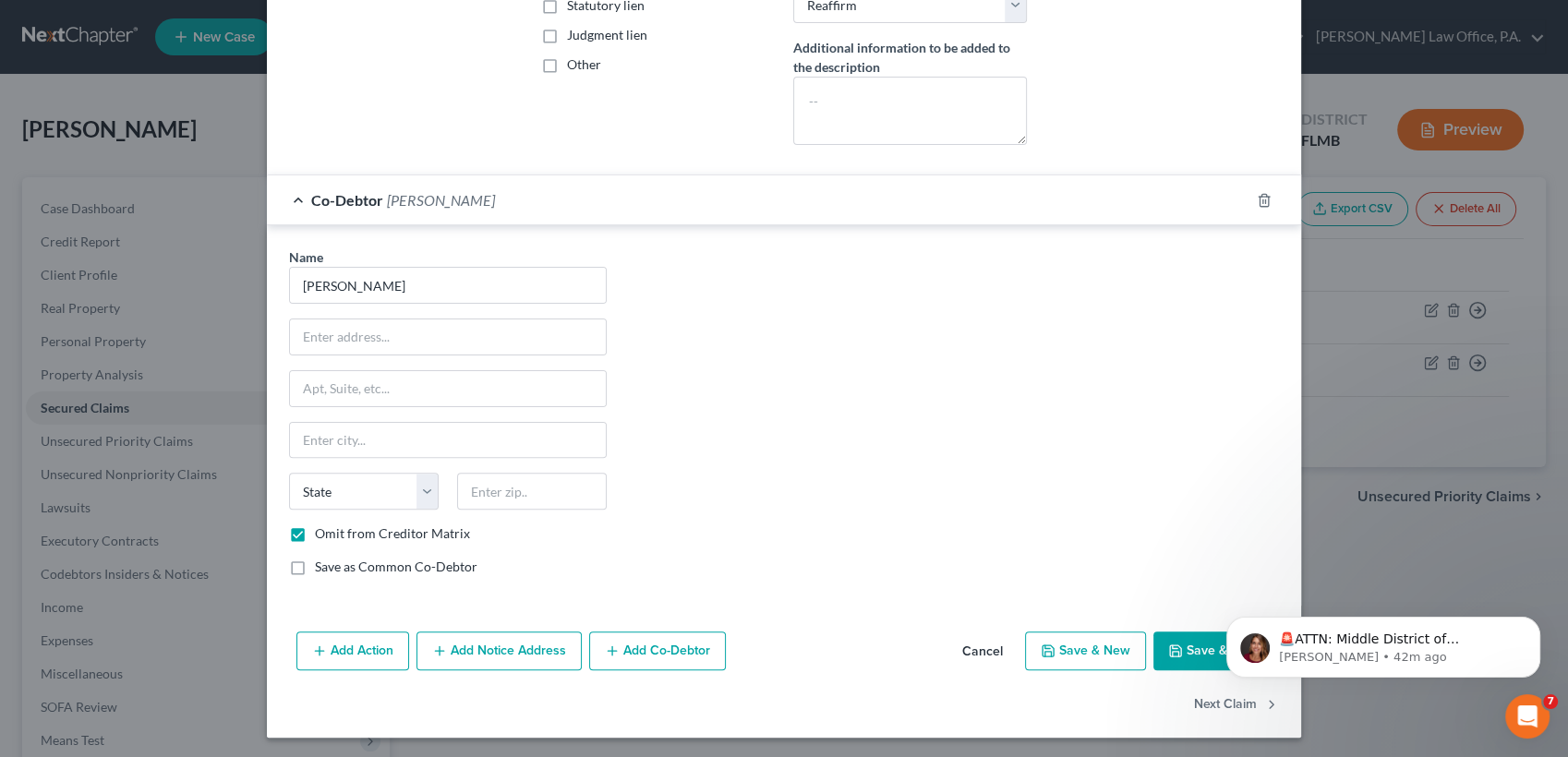
click at [1186, 640] on button "Save & Close" at bounding box center [1216, 651] width 126 height 38
